Goal: Transaction & Acquisition: Subscribe to service/newsletter

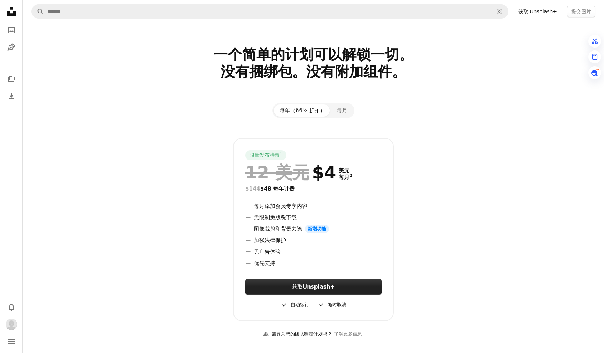
click at [336, 288] on link "获取 Unsplash+" at bounding box center [313, 287] width 136 height 16
click at [10, 10] on icon "Unsplash logo Unsplash Home" at bounding box center [11, 11] width 14 height 14
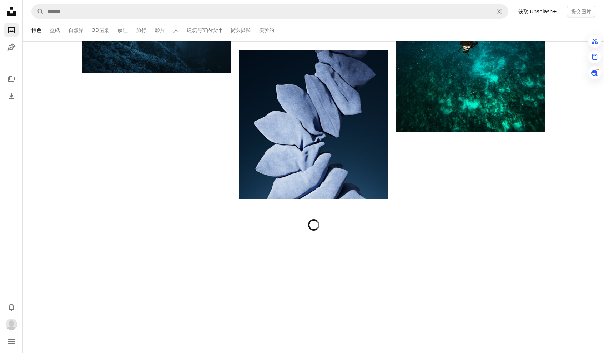
scroll to position [2465, 0]
